Goal: Information Seeking & Learning: Learn about a topic

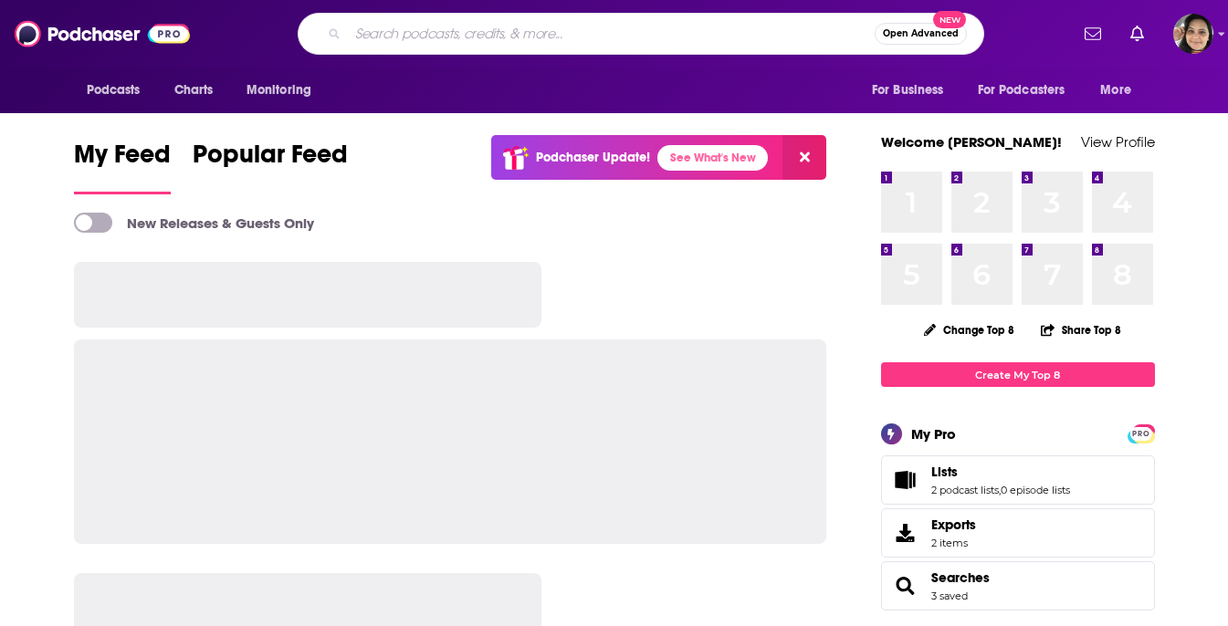
click at [531, 26] on input "Search podcasts, credits, & more..." at bounding box center [611, 33] width 527 height 29
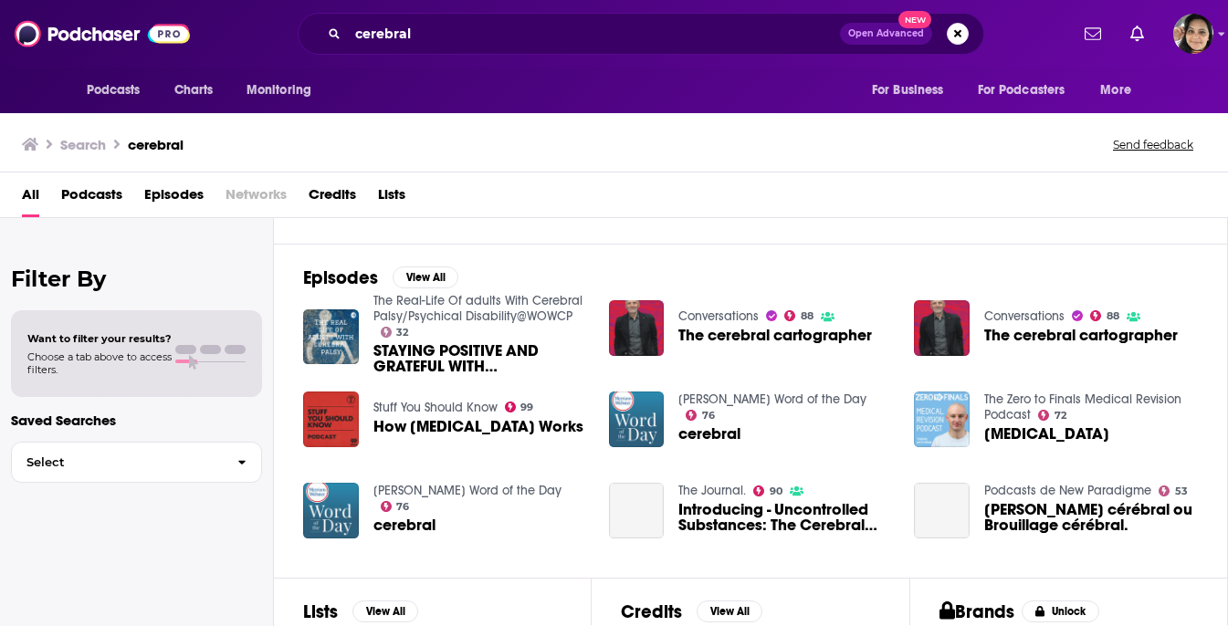
scroll to position [373, 0]
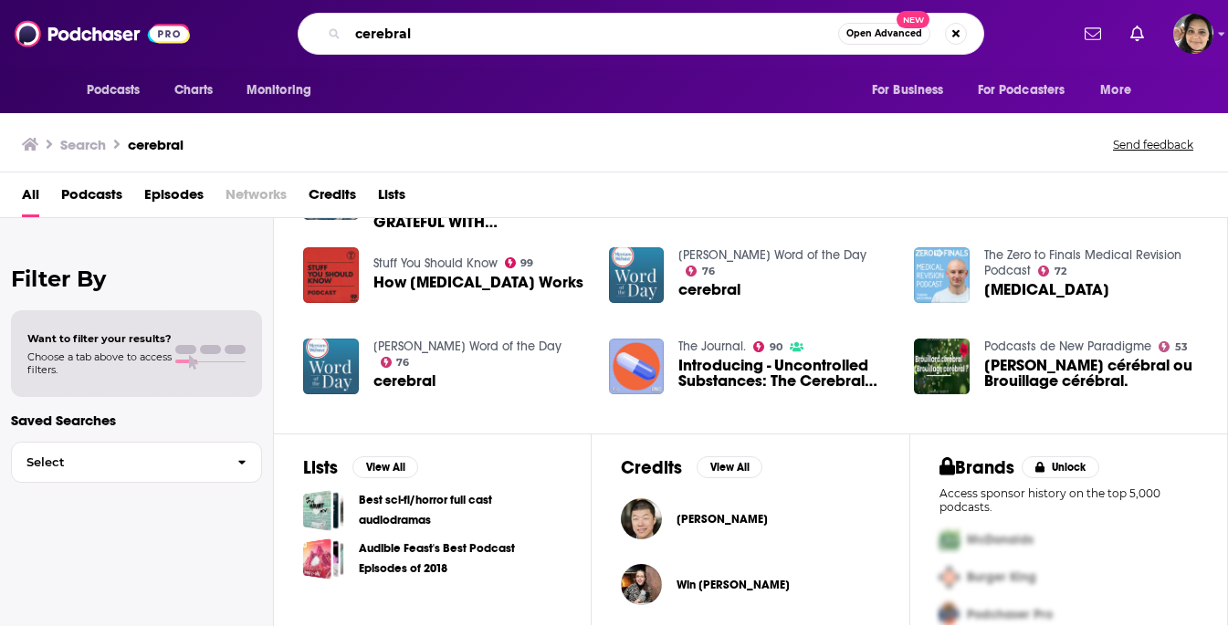
click at [480, 43] on input "cerebral" at bounding box center [593, 33] width 490 height 29
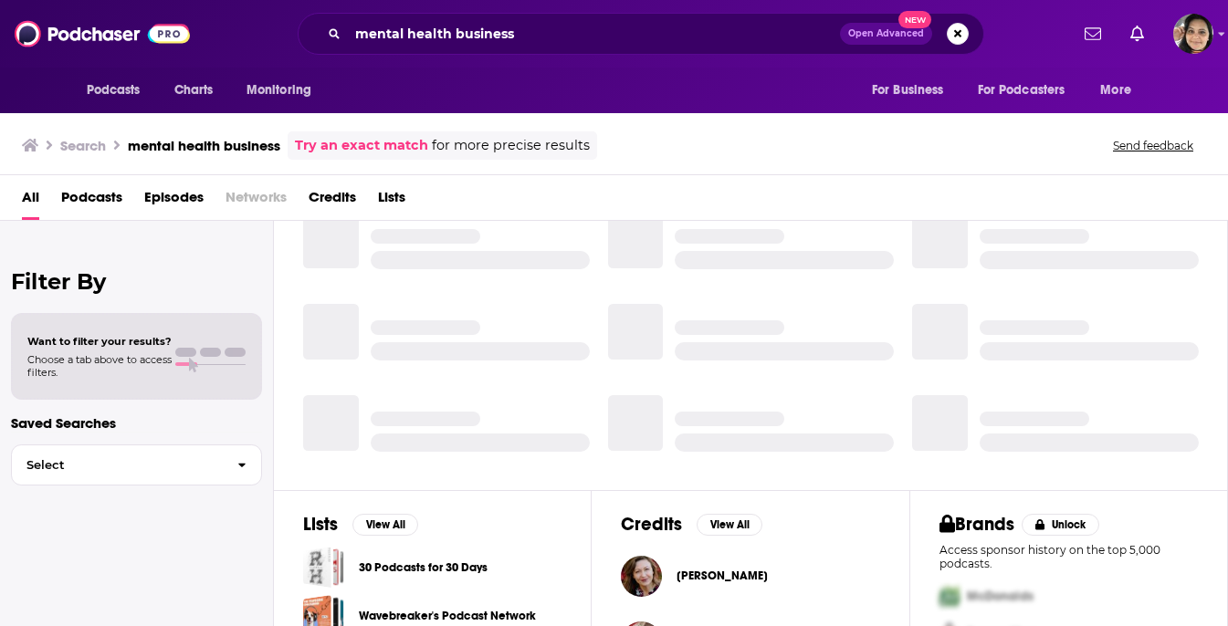
scroll to position [373, 0]
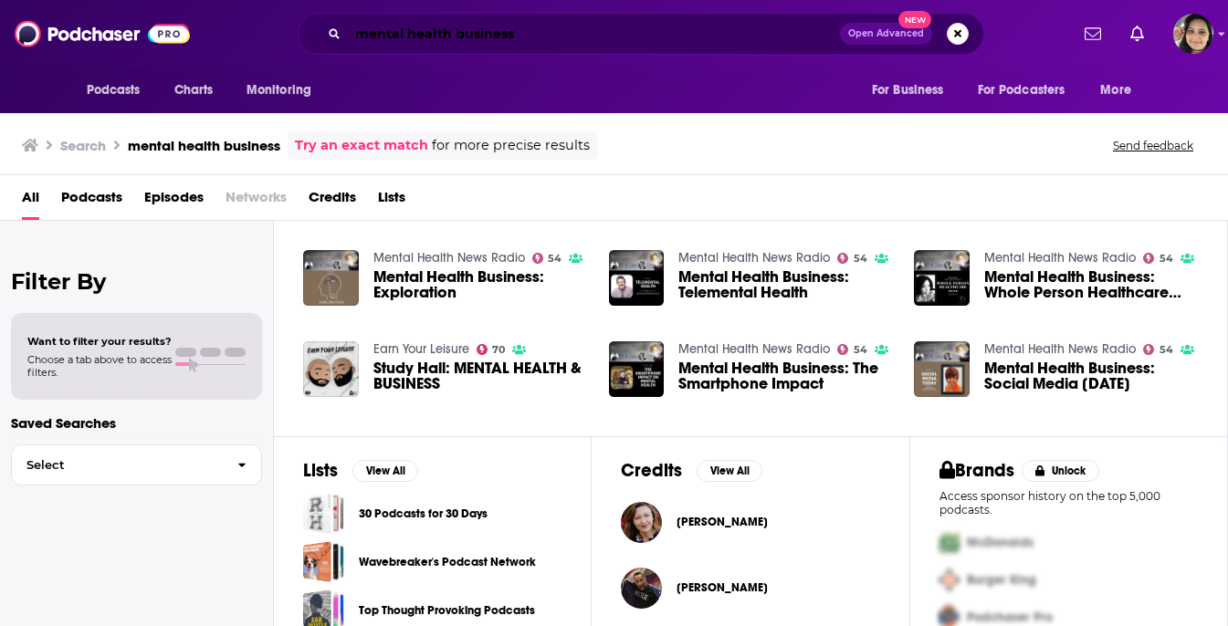
click at [436, 36] on input "mental health business" at bounding box center [594, 33] width 492 height 29
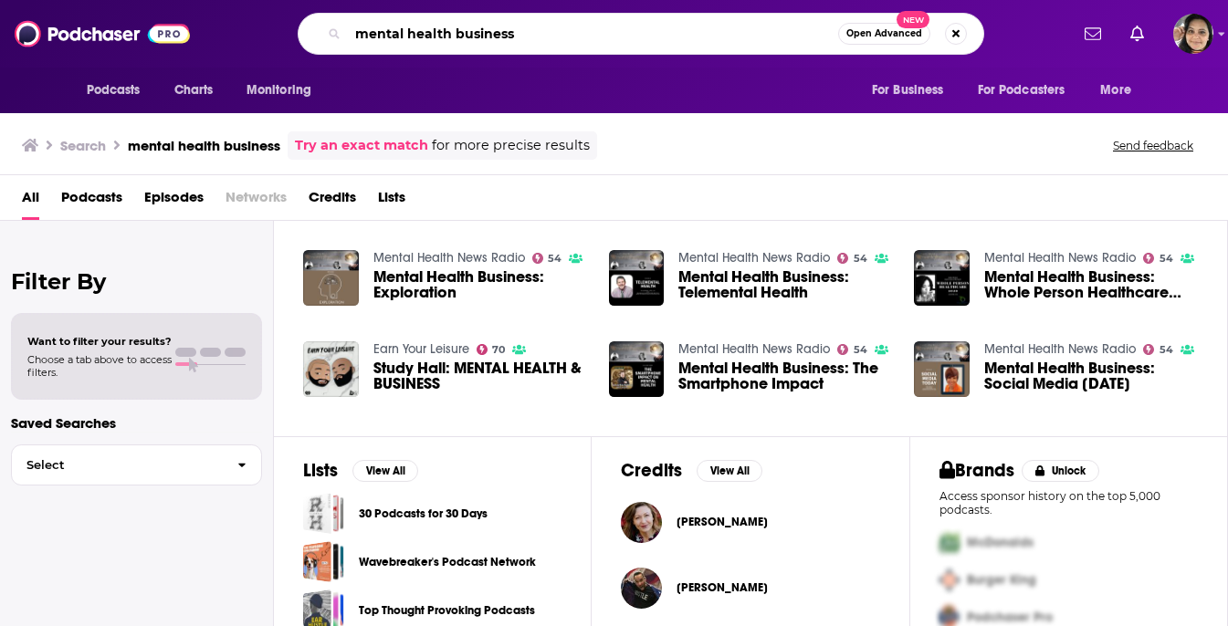
click at [436, 36] on input "mental health business" at bounding box center [593, 33] width 490 height 29
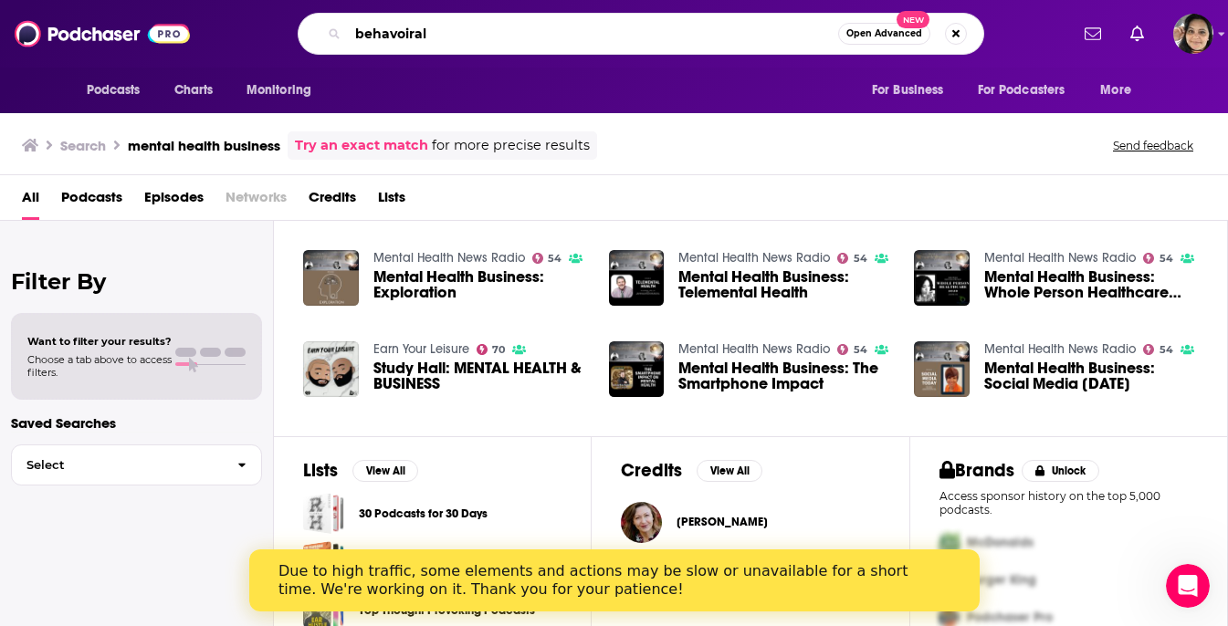
scroll to position [0, 0]
type input "behavorial health"
